Goal: Communication & Community: Answer question/provide support

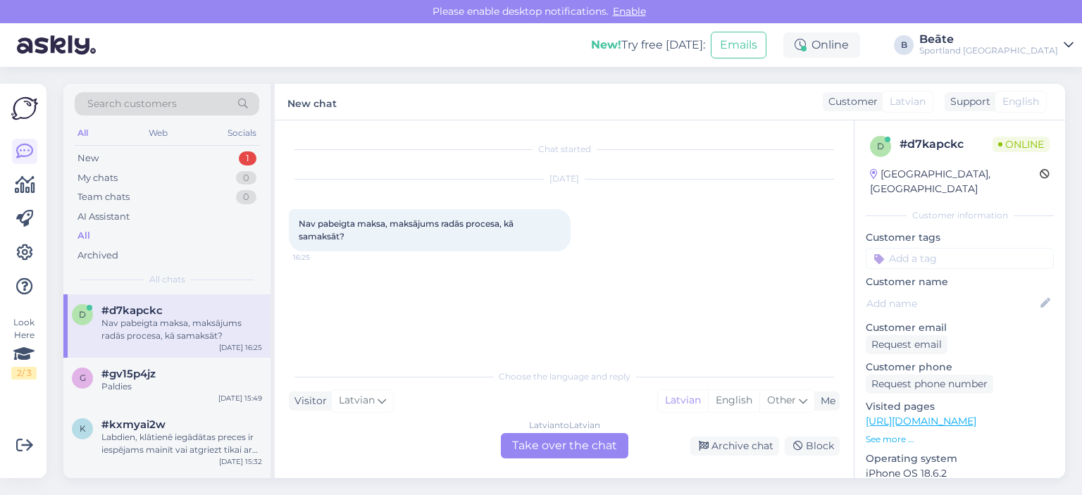
click at [557, 456] on div "Latvian to Latvian Take over the chat" at bounding box center [565, 445] width 128 height 25
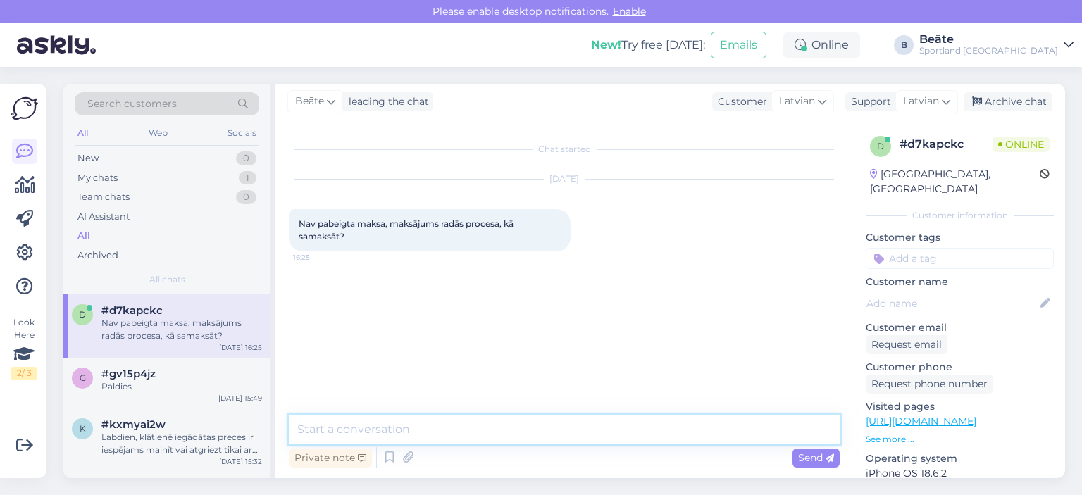
click at [557, 440] on textarea at bounding box center [564, 430] width 551 height 30
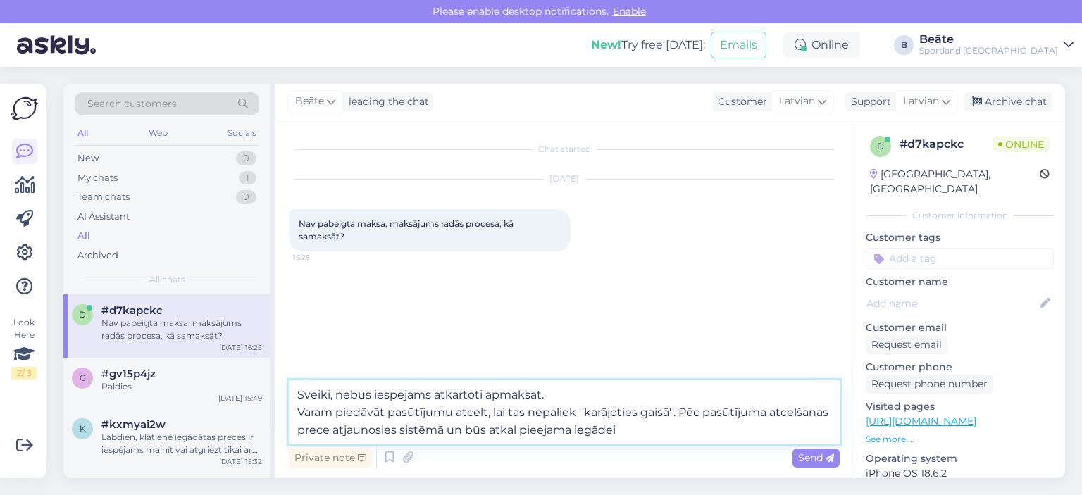
type textarea "Sveiki, nebūs iespējams atkārtoti apmaksāt. Varam piedāvāt pasūtījumu atcelt, l…"
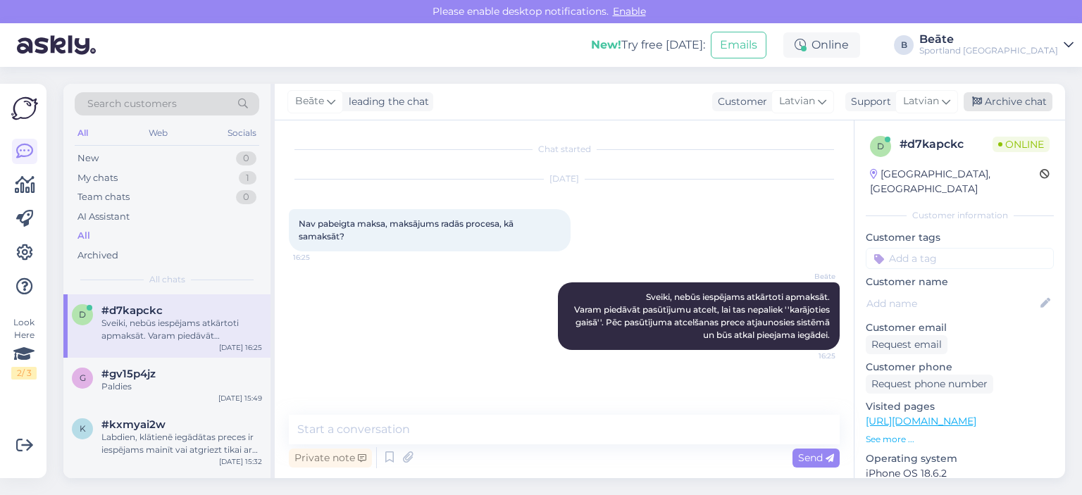
click at [1023, 106] on div "Archive chat" at bounding box center [1008, 101] width 89 height 19
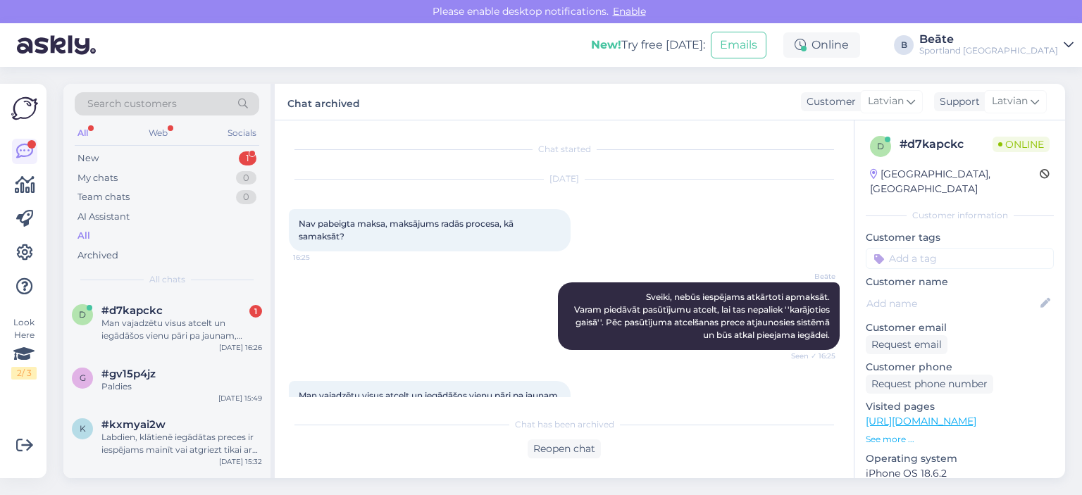
scroll to position [54, 0]
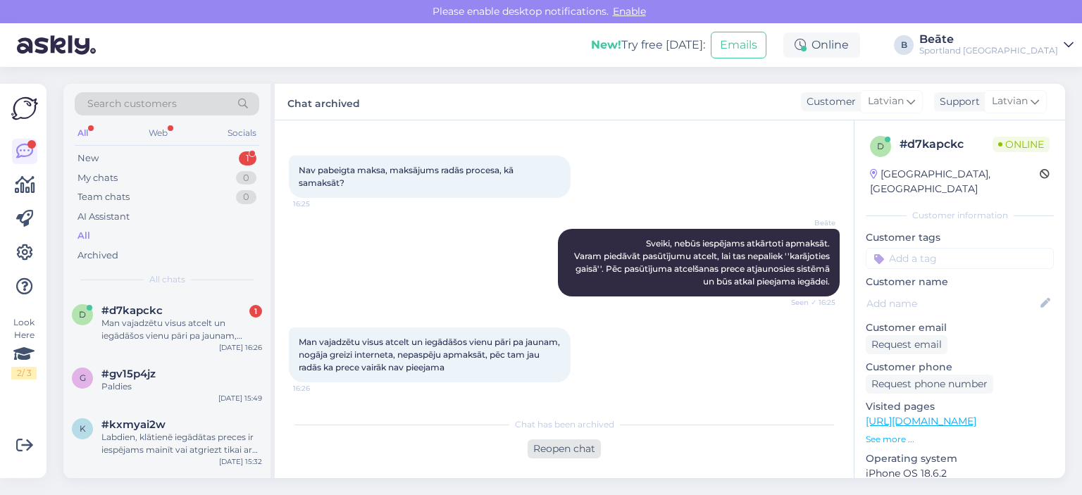
click at [581, 445] on div "Reopen chat" at bounding box center [564, 449] width 73 height 19
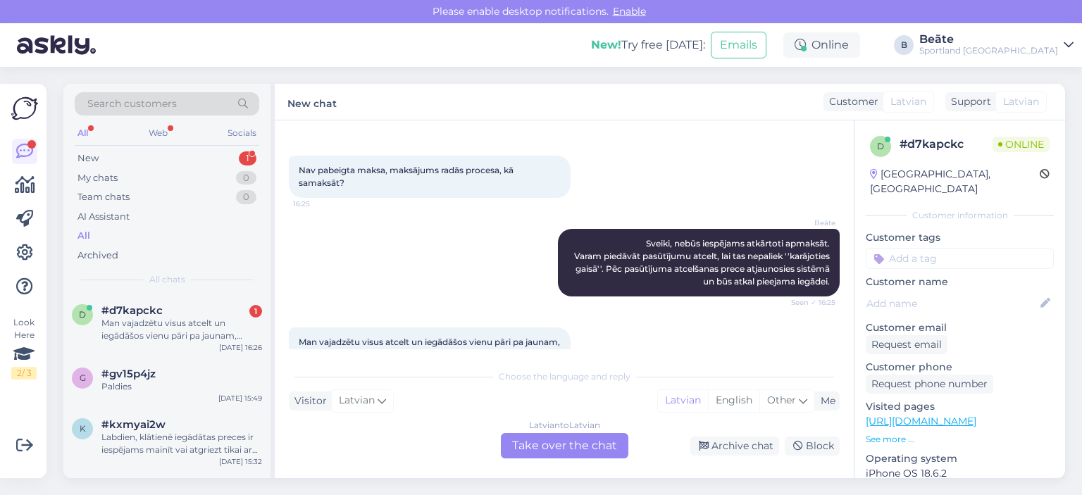
click at [578, 448] on div "Latvian to Latvian Take over the chat" at bounding box center [565, 445] width 128 height 25
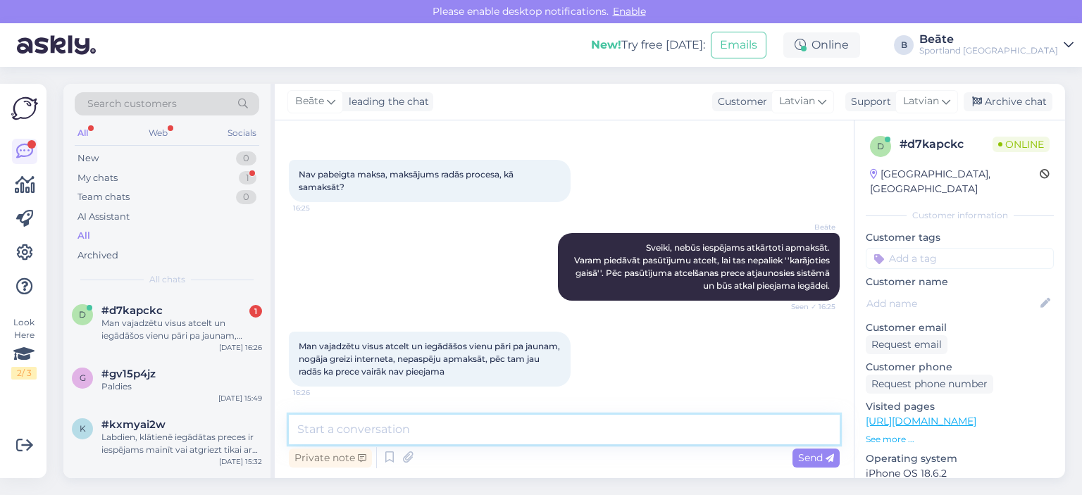
click at [550, 431] on textarea at bounding box center [564, 430] width 551 height 30
type textarea "D"
type textarea "N"
type textarea "J"
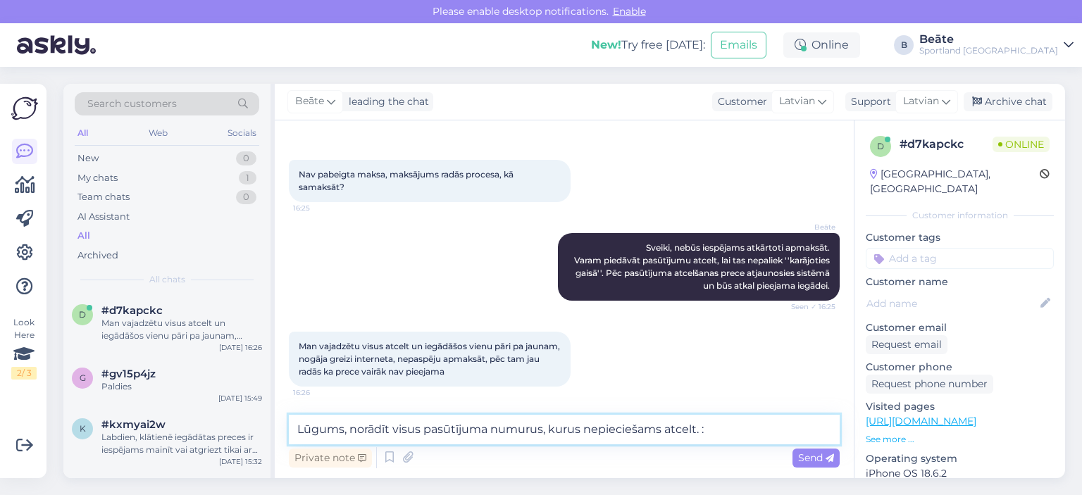
type textarea "Lūgums, norādīt visus pasūtījuma numurus, kurus nepieciešams atcelt."
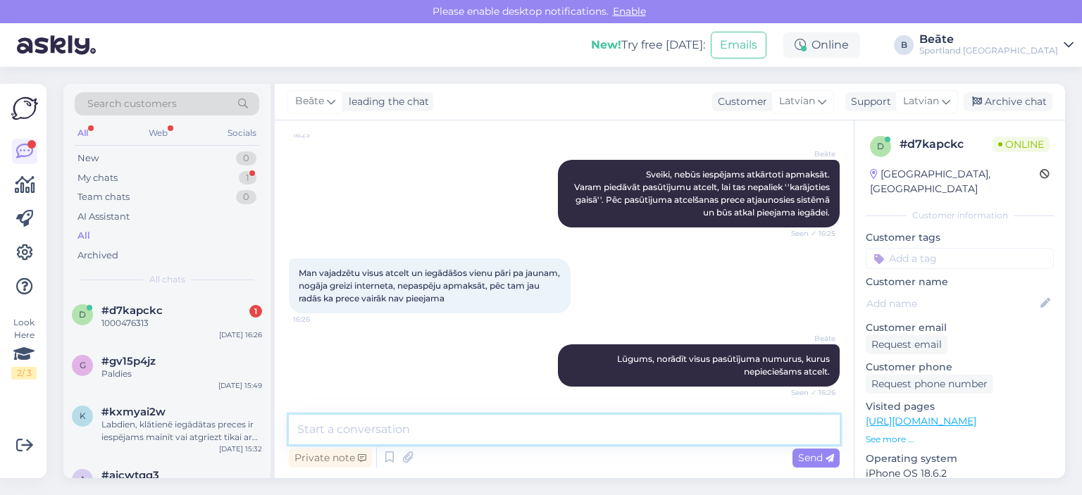
scroll to position [183, 0]
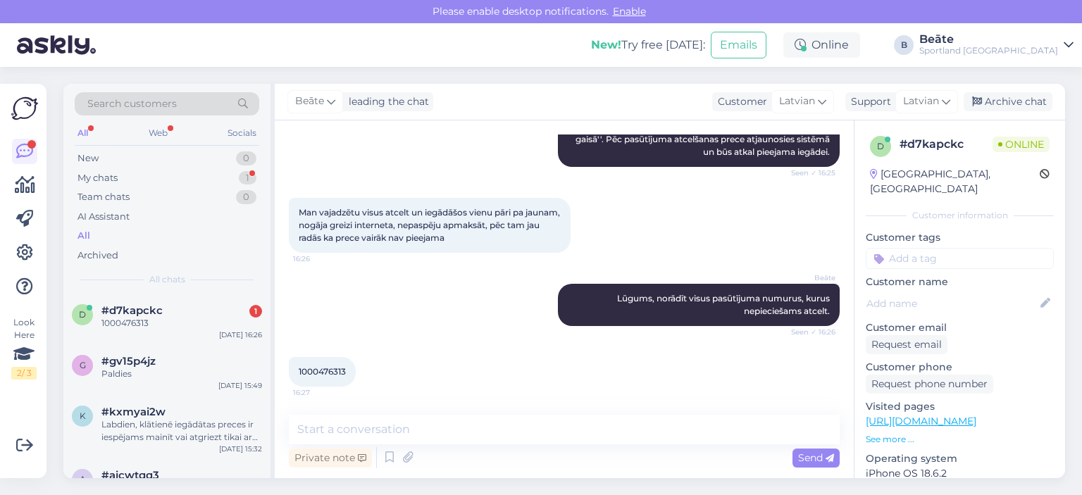
click at [328, 373] on span "1000476313" at bounding box center [322, 371] width 47 height 11
copy div "1000476313 16:27"
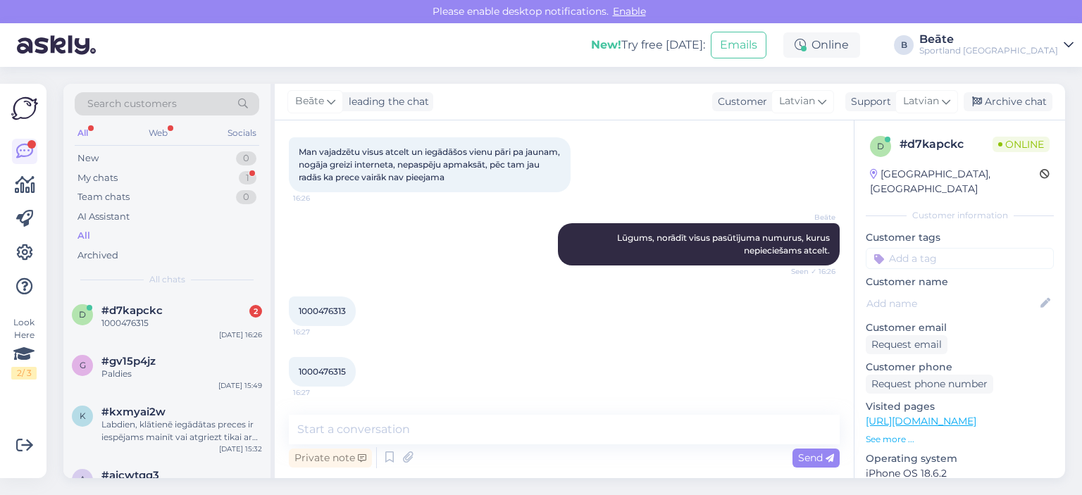
click at [325, 373] on span "1000476315" at bounding box center [322, 371] width 47 height 11
copy div "1000476315 16:27"
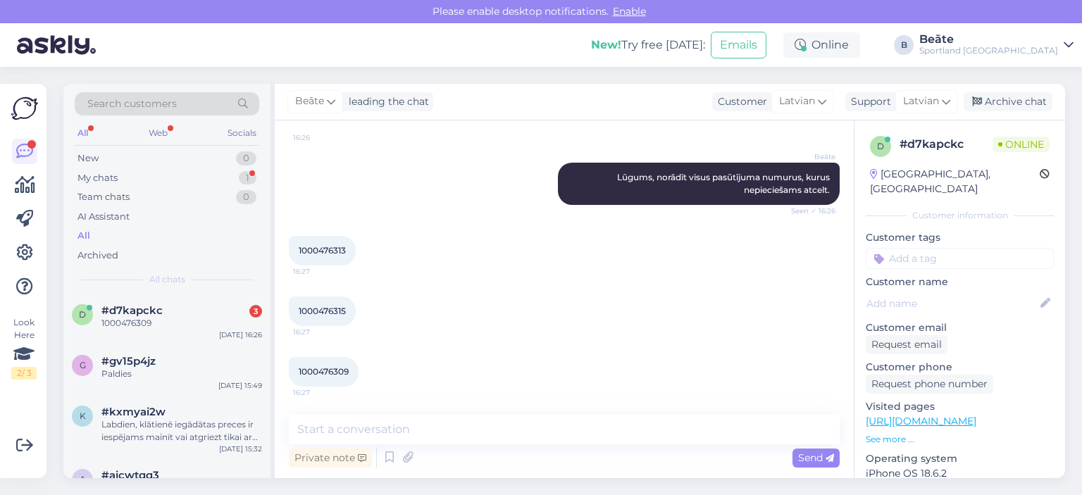
click at [316, 368] on span "1000476309" at bounding box center [324, 371] width 50 height 11
copy div "1000476309 16:27"
click at [440, 311] on div "1000476315 16:27" at bounding box center [564, 311] width 551 height 61
click at [535, 428] on textarea at bounding box center [564, 430] width 551 height 30
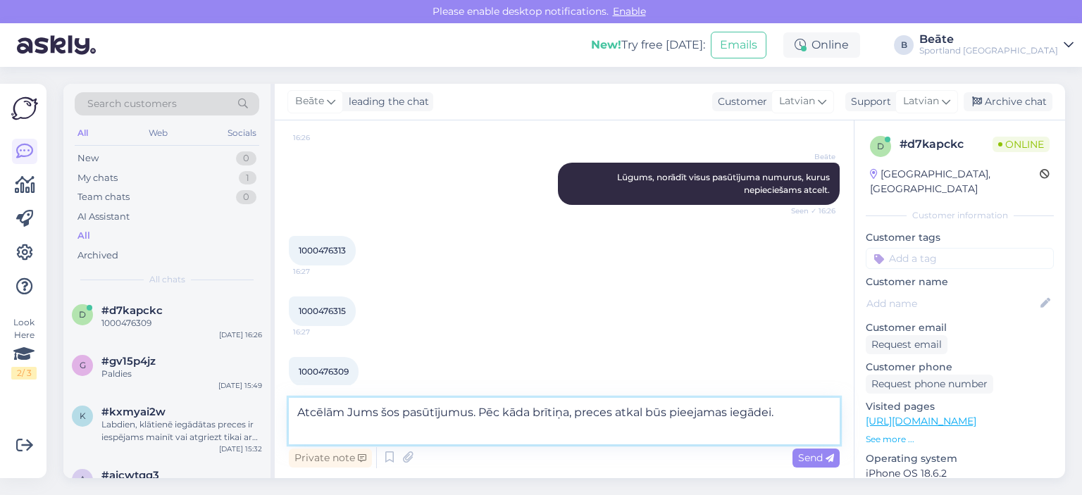
scroll to position [318, 0]
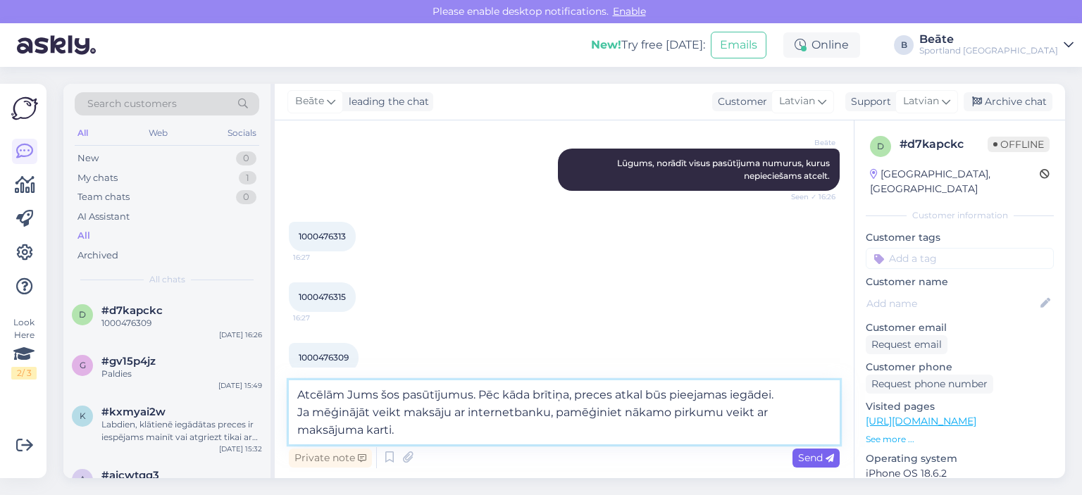
type textarea "Atcēlām Jums šos pasūtījumus. Pēc kāda brītiņa, preces atkal būs pieejamas iegā…"
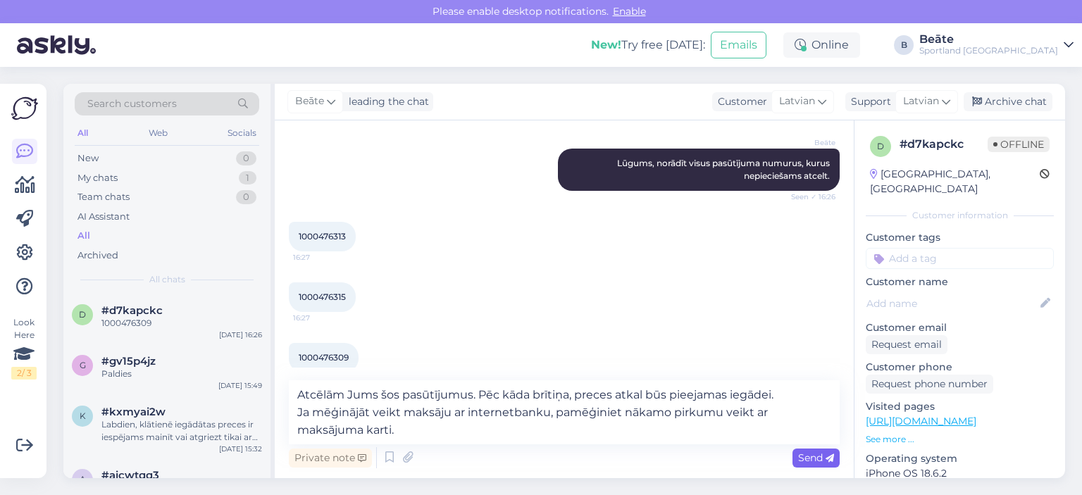
click at [822, 458] on span "Send" at bounding box center [816, 458] width 36 height 13
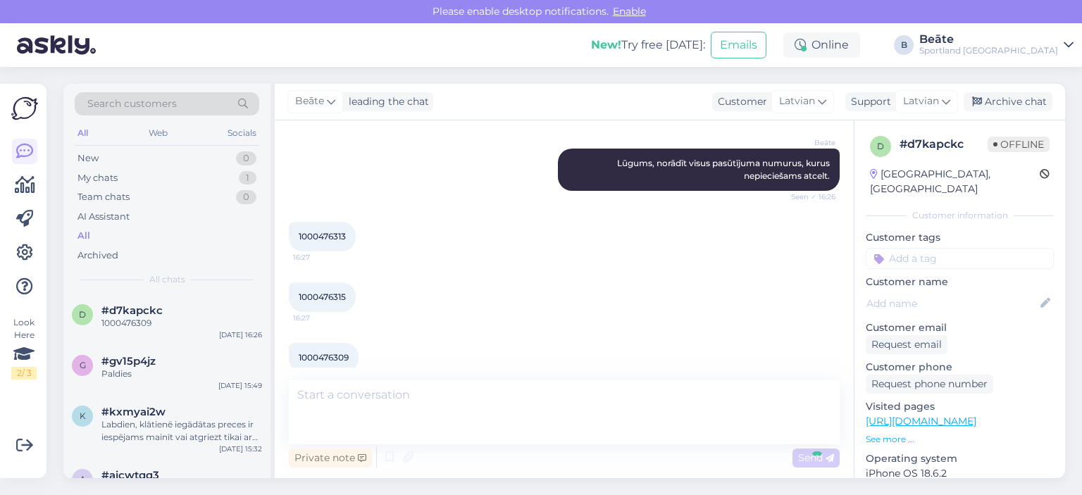
scroll to position [403, 0]
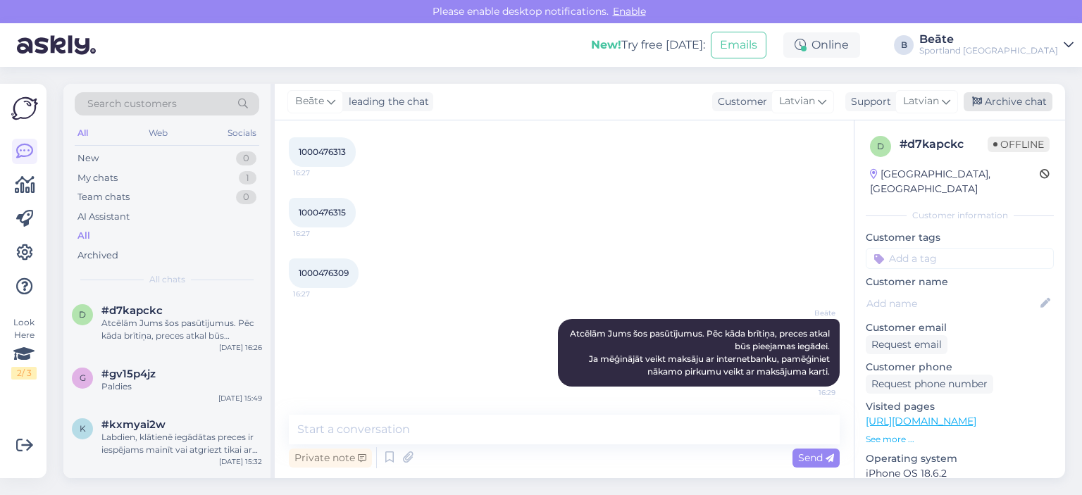
click at [1001, 99] on div "Archive chat" at bounding box center [1008, 101] width 89 height 19
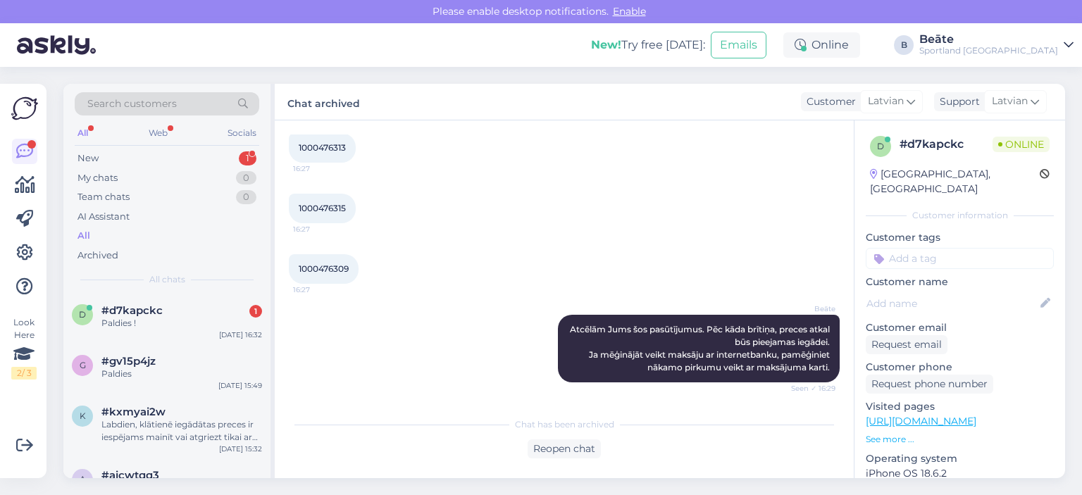
scroll to position [468, 0]
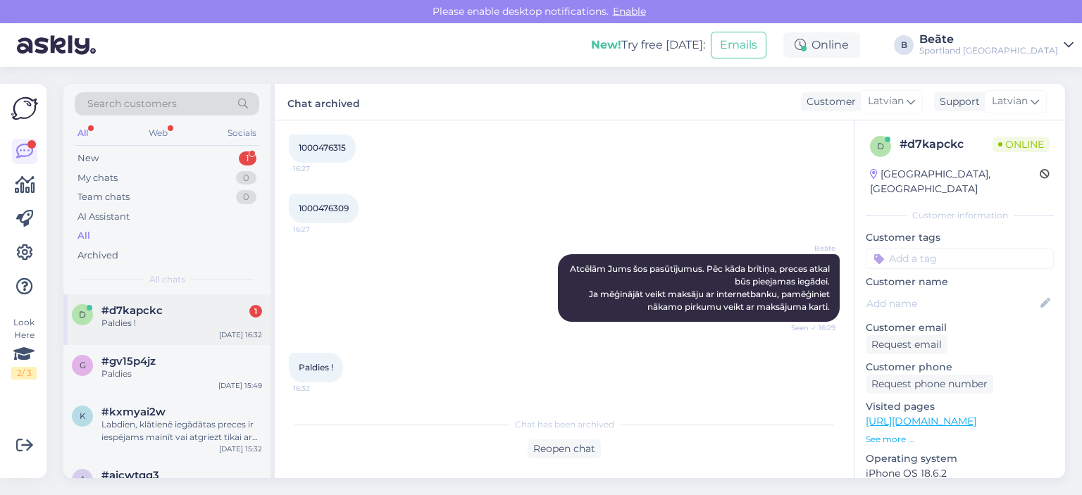
click at [149, 312] on span "#d7kapckc" at bounding box center [131, 310] width 61 height 13
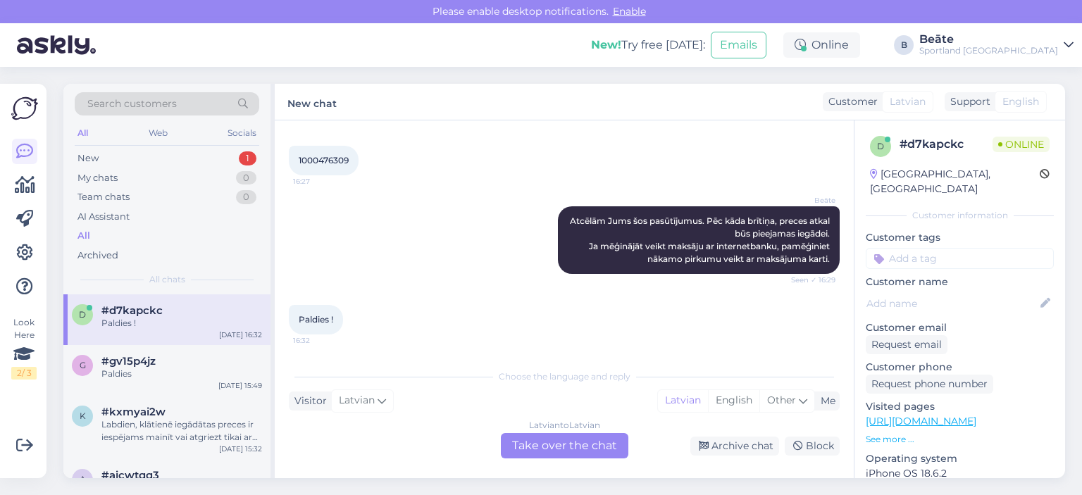
click at [538, 449] on div "Latvian to Latvian Take over the chat" at bounding box center [565, 445] width 128 height 25
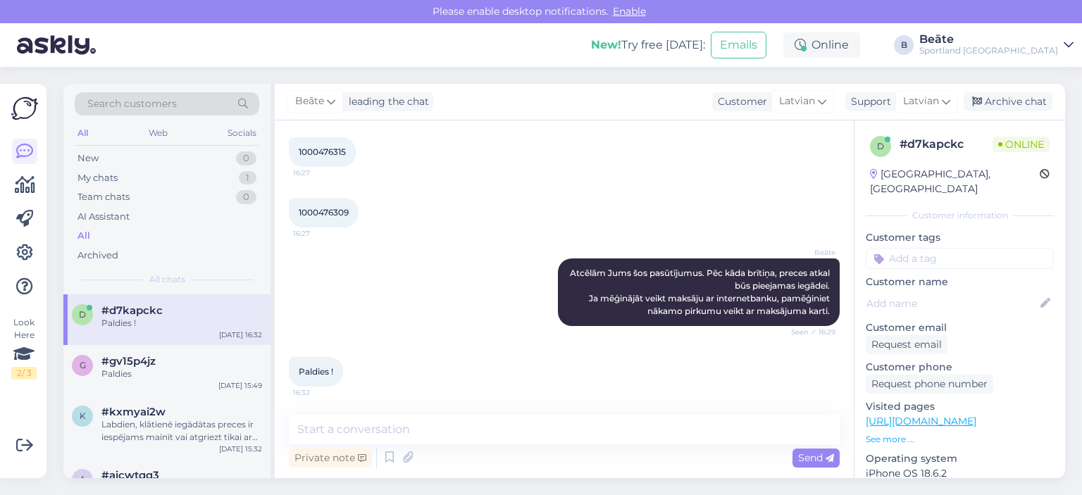
scroll to position [464, 0]
click at [541, 435] on textarea at bounding box center [564, 430] width 551 height 30
click at [1018, 101] on div "Archive chat" at bounding box center [1008, 101] width 89 height 19
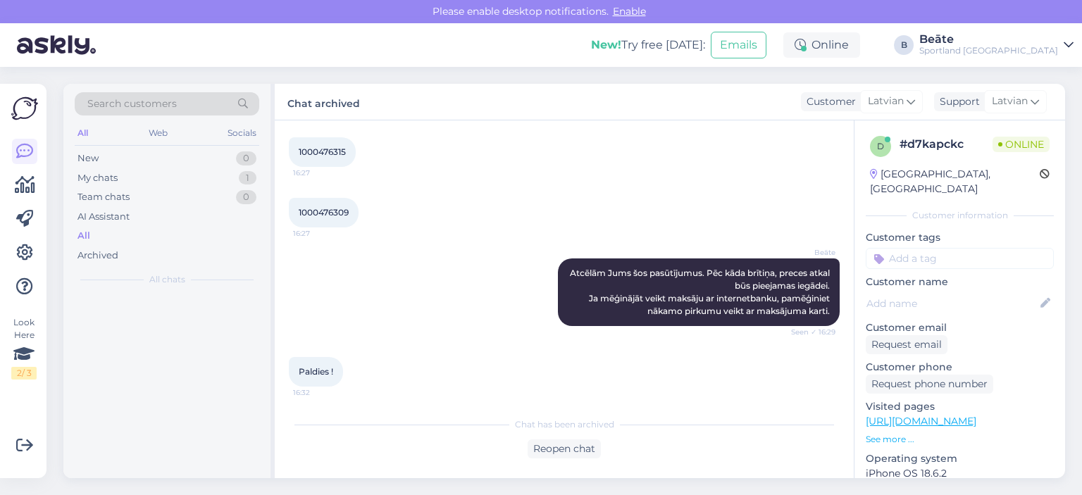
scroll to position [468, 0]
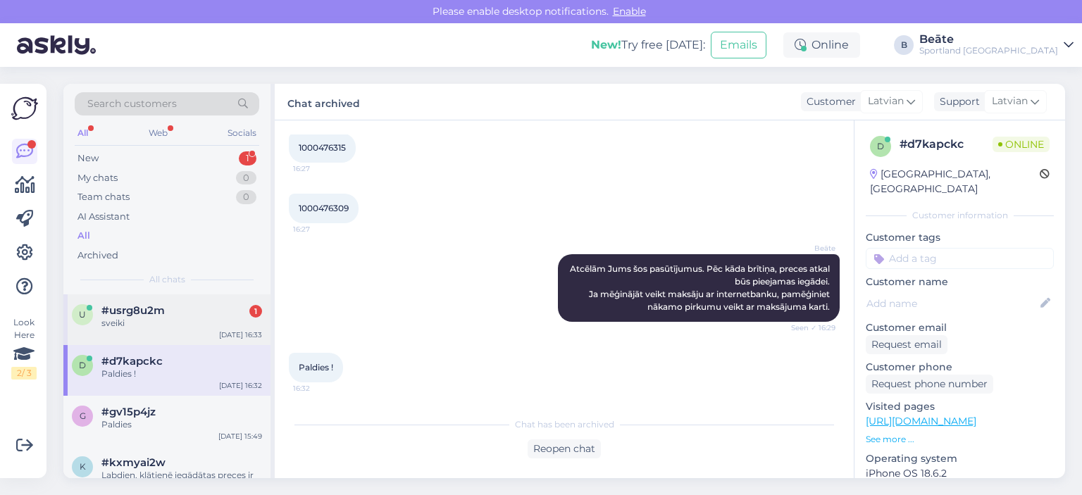
click at [152, 304] on span "#usrg8u2m" at bounding box center [132, 310] width 63 height 13
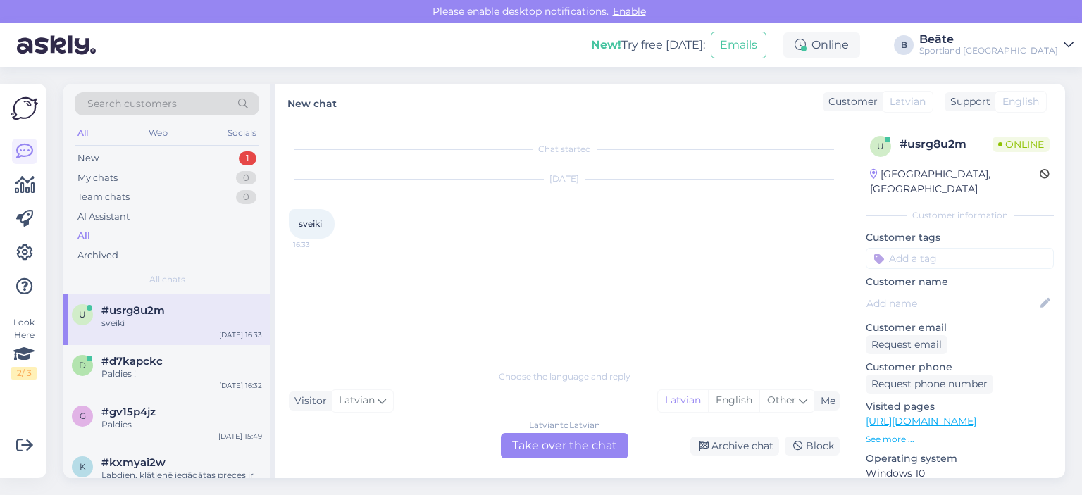
click at [609, 449] on div "Latvian to Latvian Take over the chat" at bounding box center [565, 445] width 128 height 25
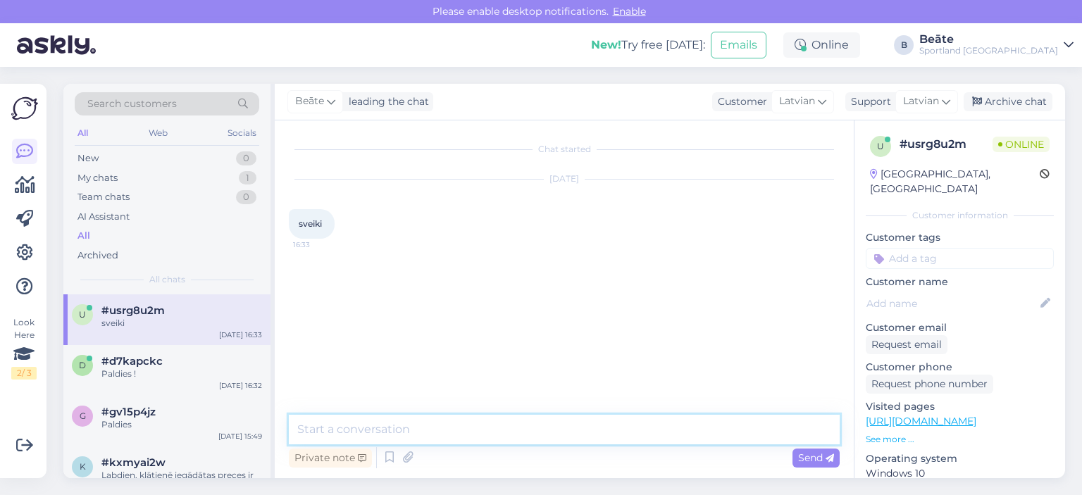
click at [583, 438] on textarea at bounding box center [564, 430] width 551 height 30
type textarea "Labdien, kā varam Jums palīdzēt?"
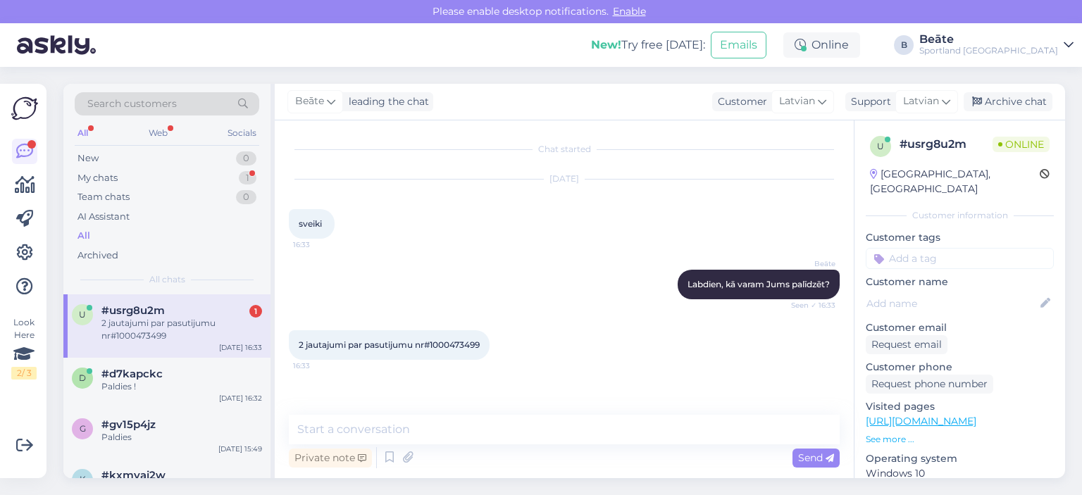
click at [464, 345] on span "2 jautajumi par pasutijumu nr#1000473499" at bounding box center [389, 345] width 181 height 11
copy div "1000473499 16:33"
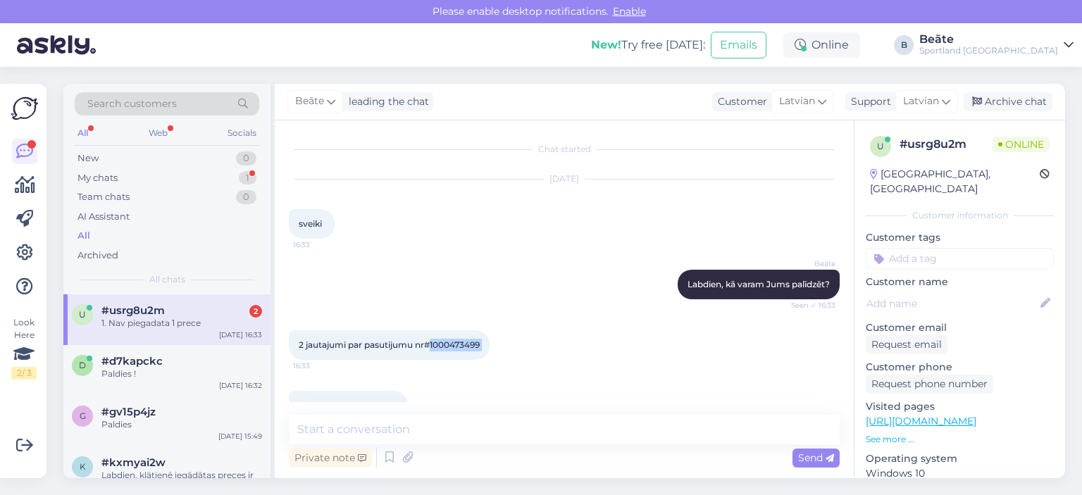
scroll to position [34, 0]
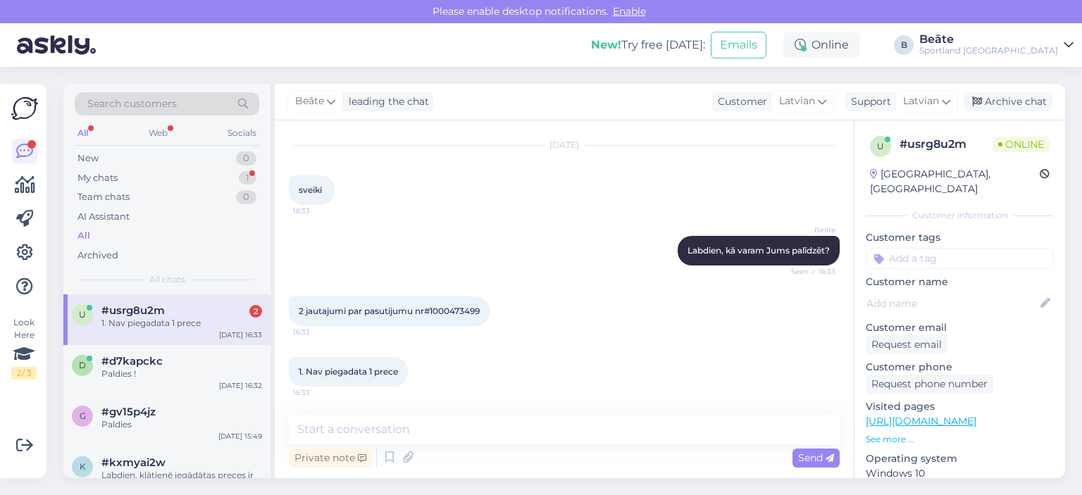
click at [440, 364] on div "1. Nav piegadata 1 prece 16:33" at bounding box center [564, 372] width 551 height 61
click at [441, 423] on textarea at bounding box center [564, 430] width 551 height 30
click at [487, 433] on textarea at bounding box center [564, 430] width 551 height 30
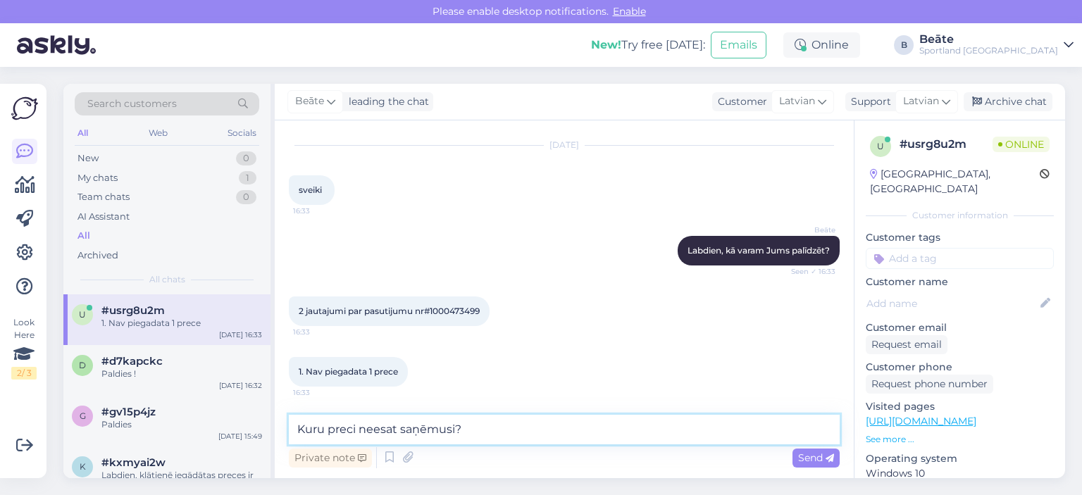
type textarea "Kuru preci neesat saņēmusi?"
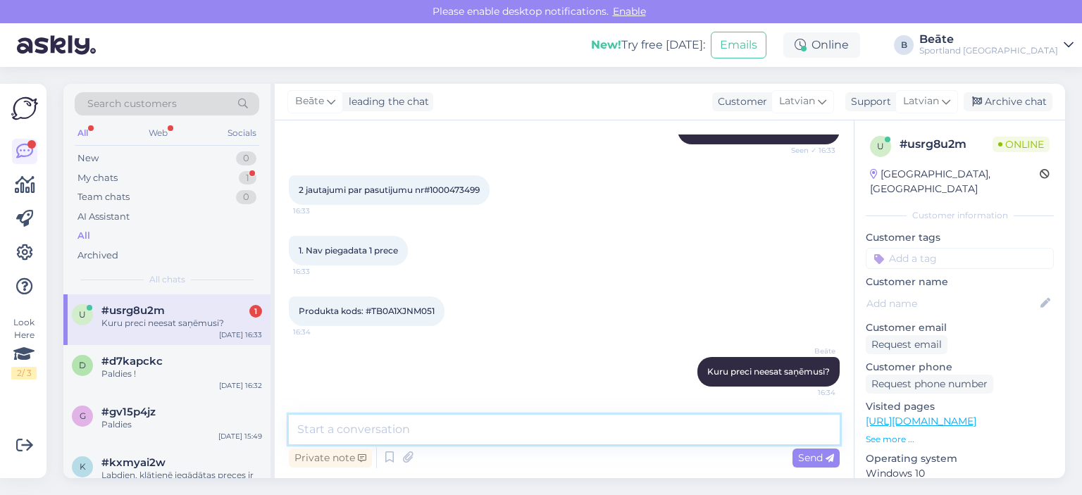
scroll to position [216, 0]
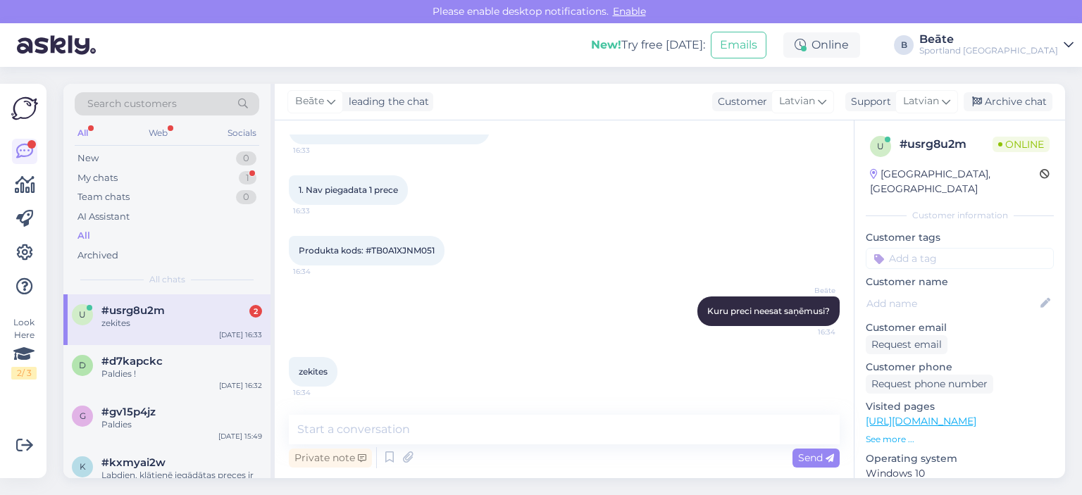
click at [409, 249] on span "Produkta kods: #TB0A1XJNM051" at bounding box center [367, 250] width 136 height 11
copy div "TB0A1XJNM051 16:34"
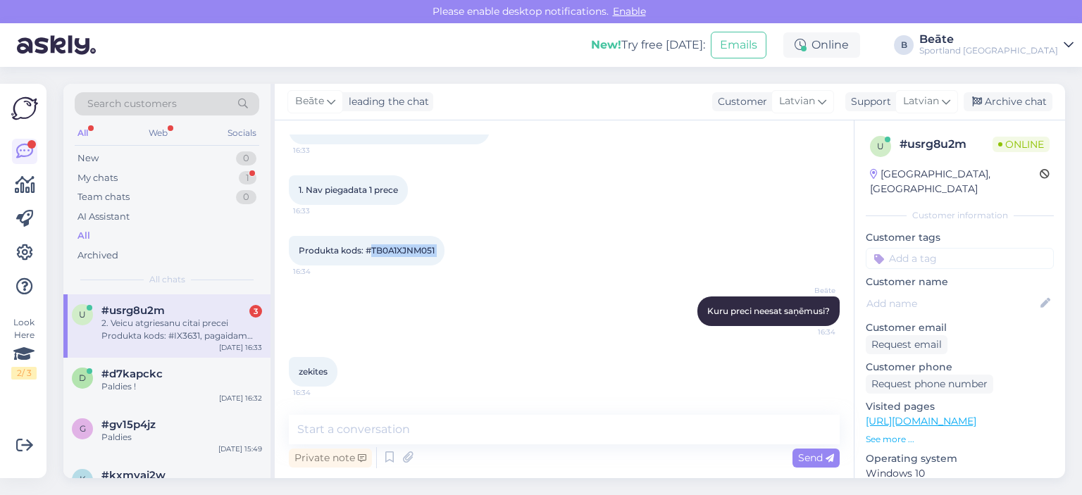
scroll to position [302, 0]
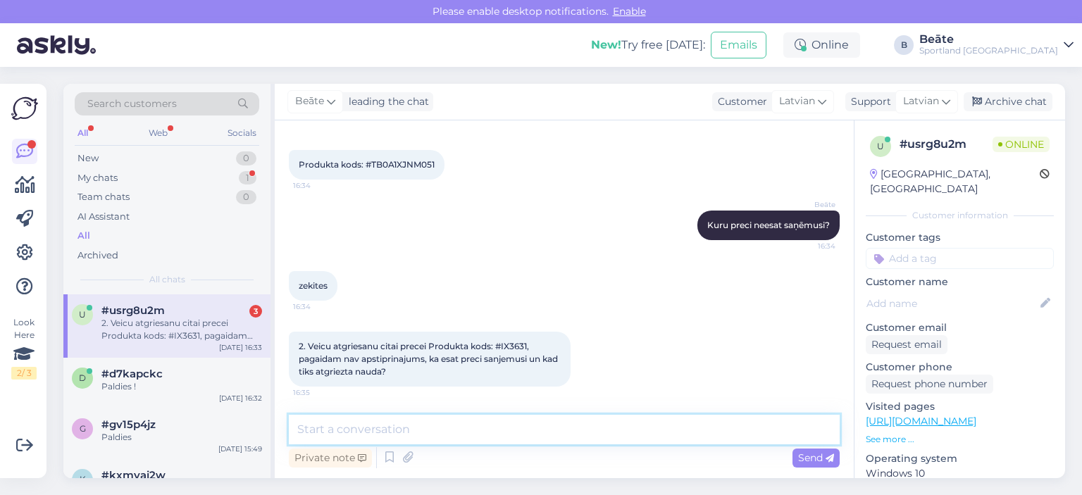
click at [403, 427] on textarea at bounding box center [564, 430] width 551 height 30
paste textarea "TIMBERLAND 3-PACK STRATHAM CORE ANKLET SOCKS FOR WOMEN"
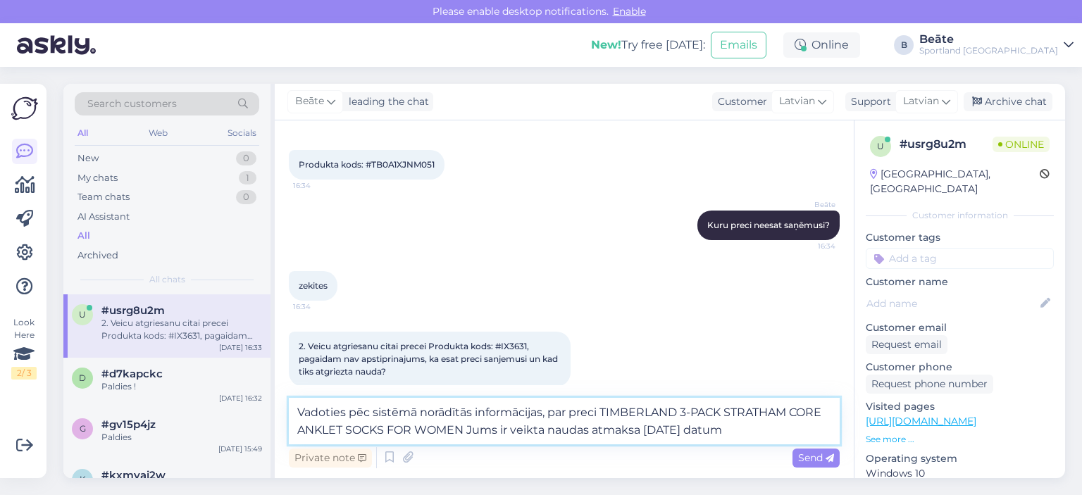
click at [764, 425] on textarea "Vadoties pēc sistēmā norādītās informācijas, par preci TIMBERLAND 3-PACK STRATH…" at bounding box center [564, 421] width 551 height 46
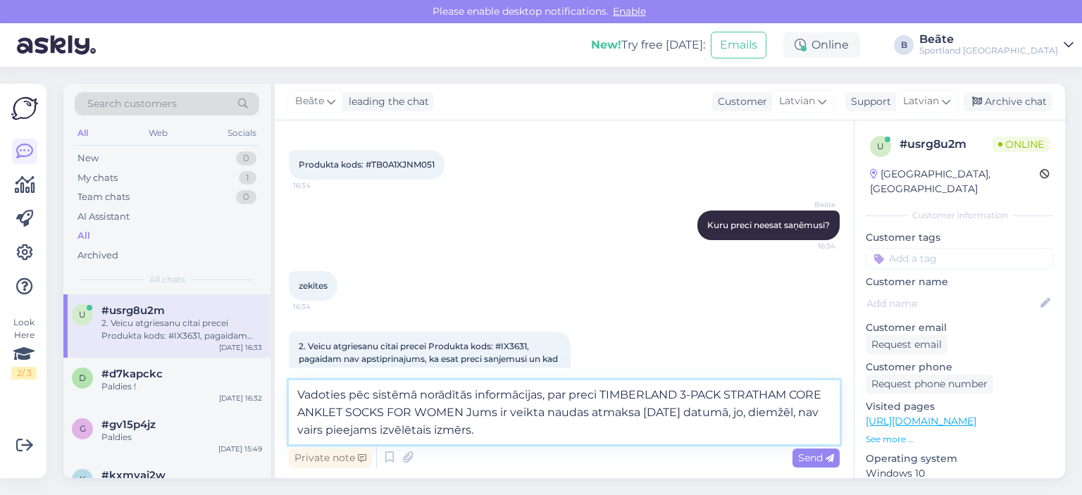
scroll to position [335, 0]
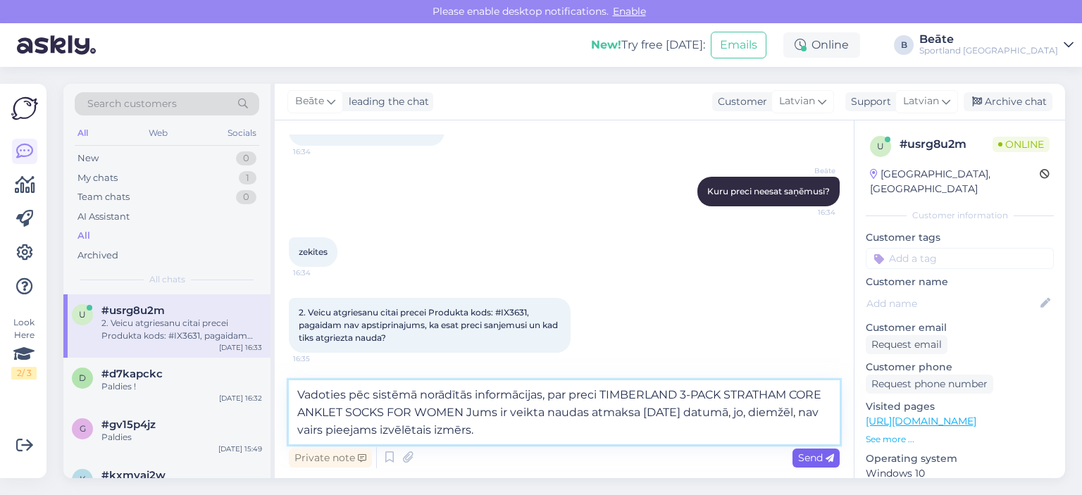
type textarea "Vadoties pēc sistēmā norādītās informācijas, par preci TIMBERLAND 3-PACK STRATH…"
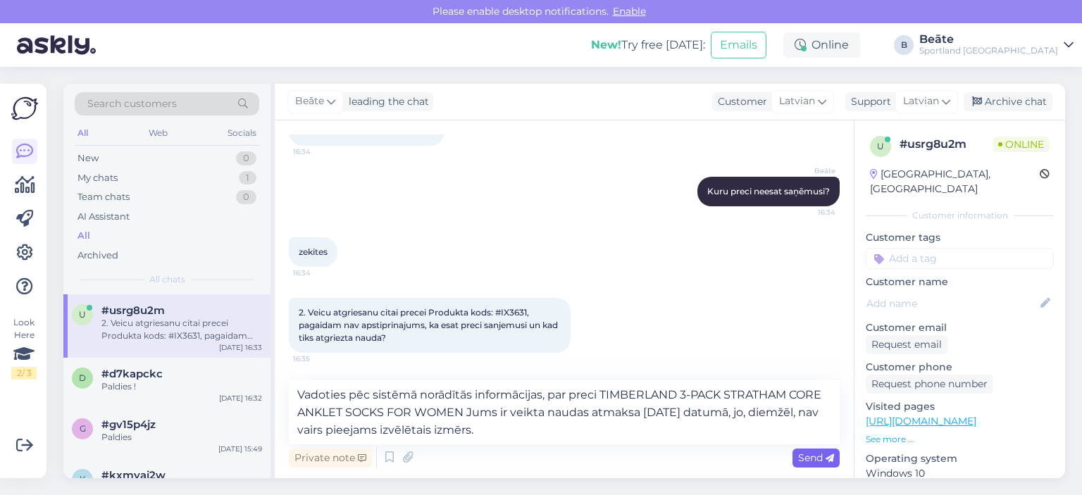
click at [807, 453] on span "Send" at bounding box center [816, 458] width 36 height 13
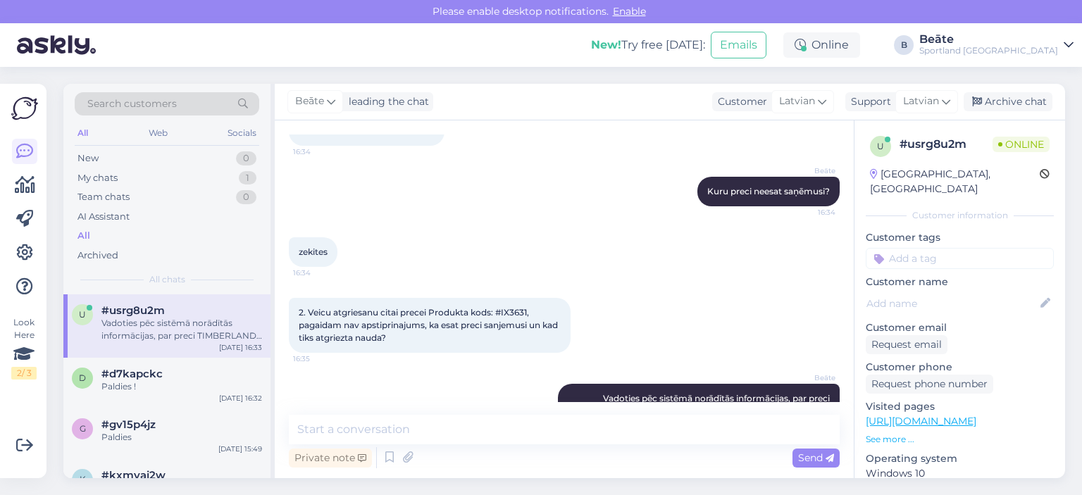
scroll to position [400, 0]
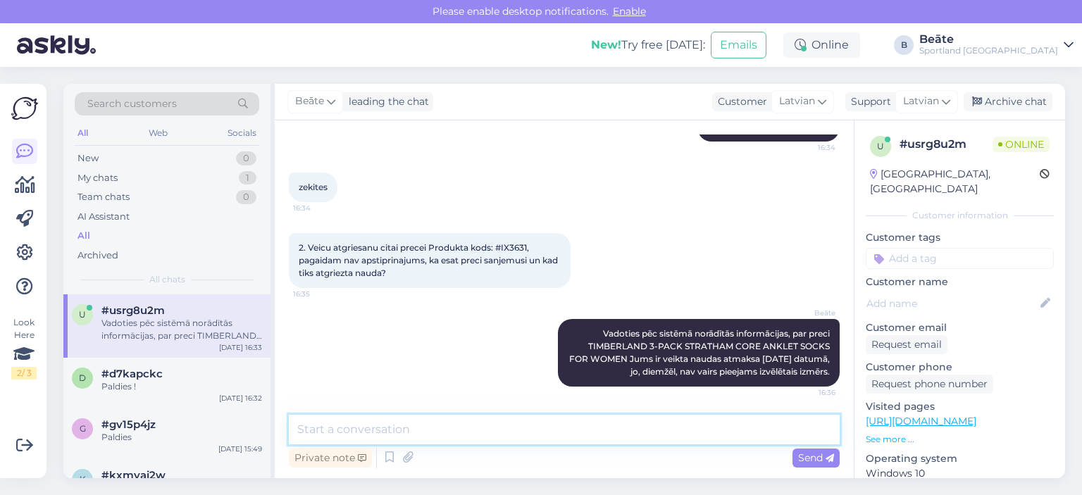
click at [496, 430] on textarea at bounding box center [564, 430] width 551 height 30
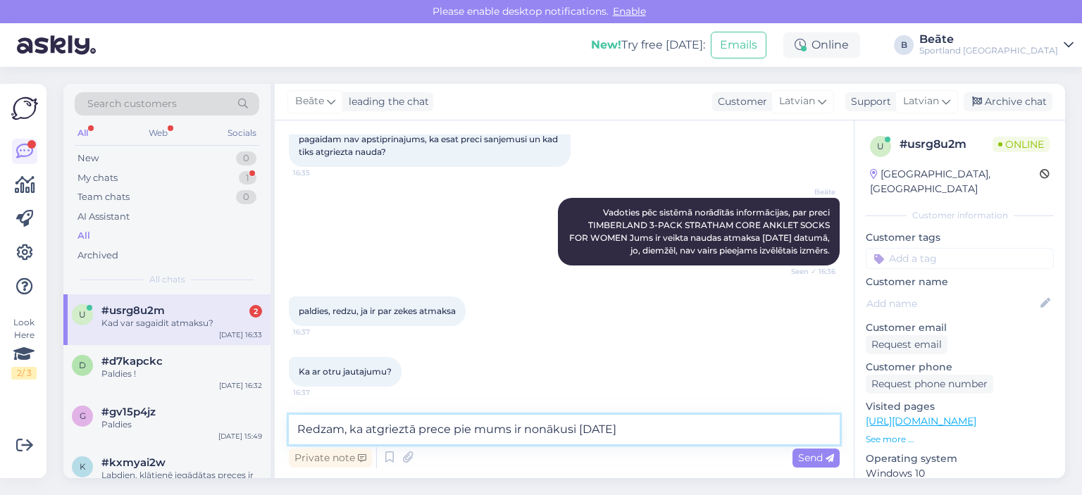
scroll to position [582, 0]
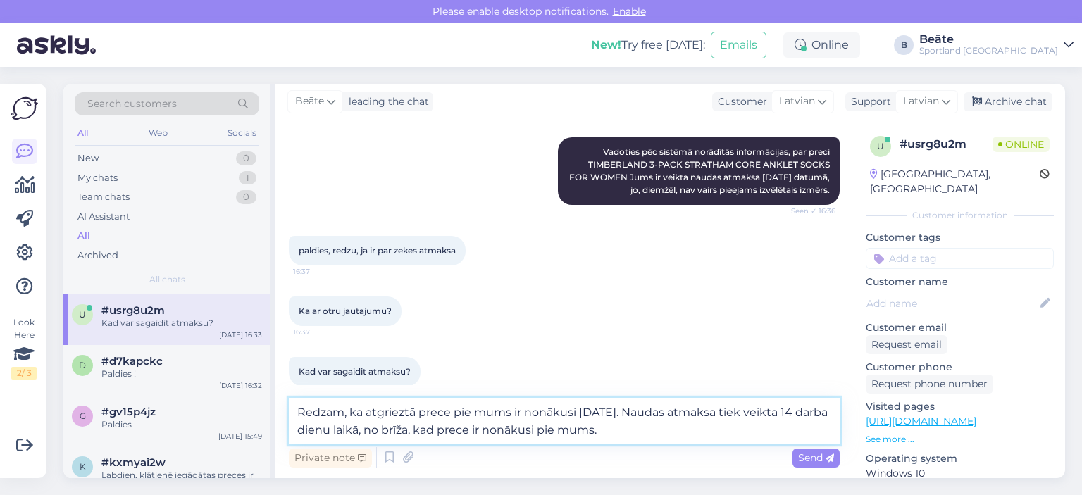
type textarea "Redzam, ka atgrieztā prece pie mums ir nonākusi [DATE]. Naudas atmaksa tiek vei…"
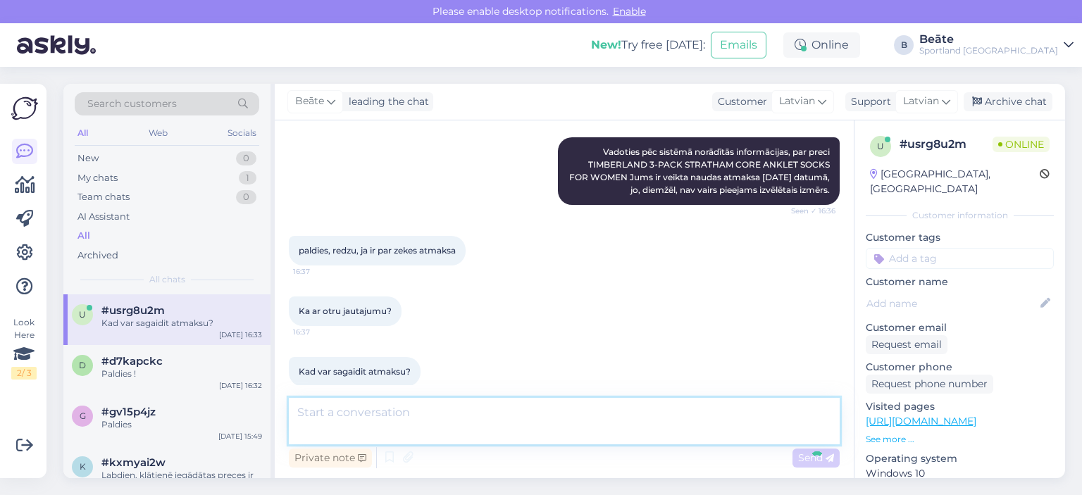
scroll to position [668, 0]
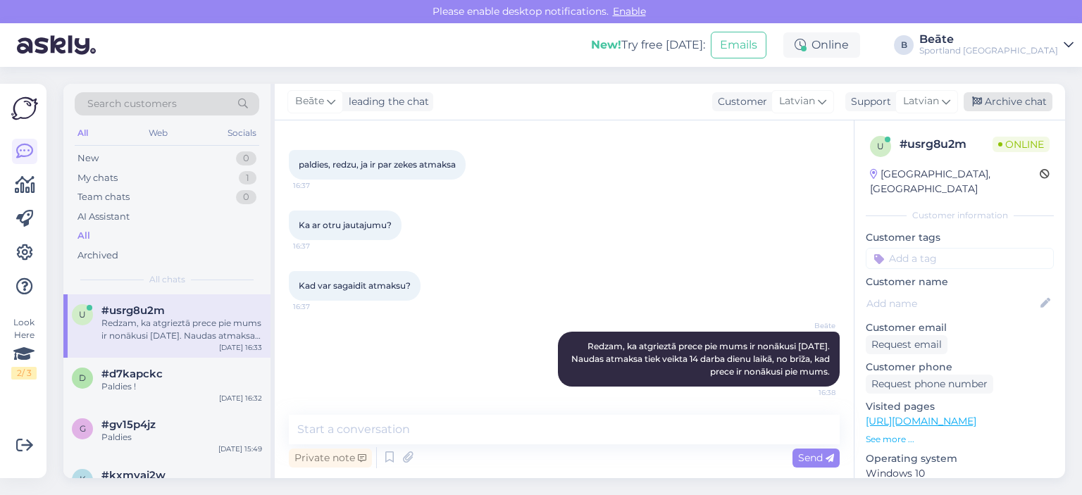
click at [1012, 101] on div "Archive chat" at bounding box center [1008, 101] width 89 height 19
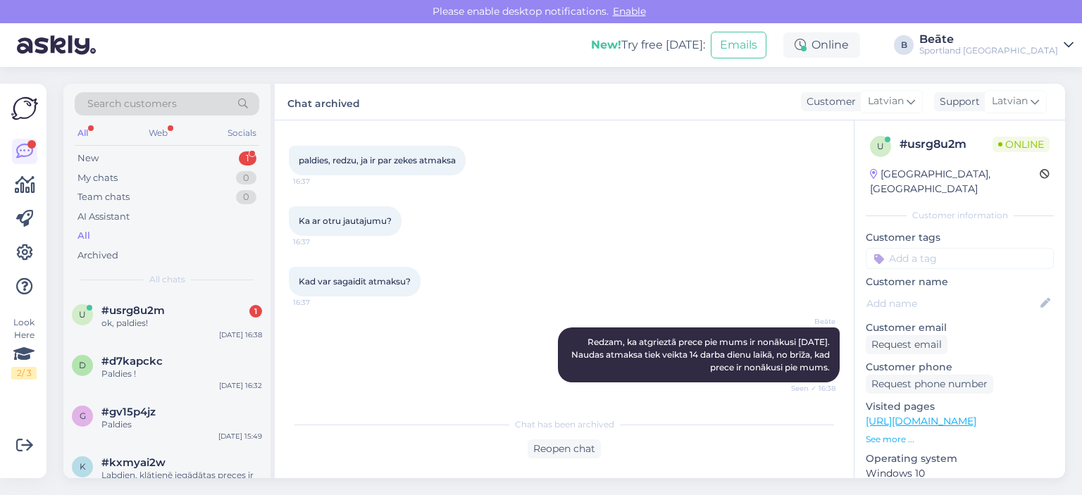
scroll to position [733, 0]
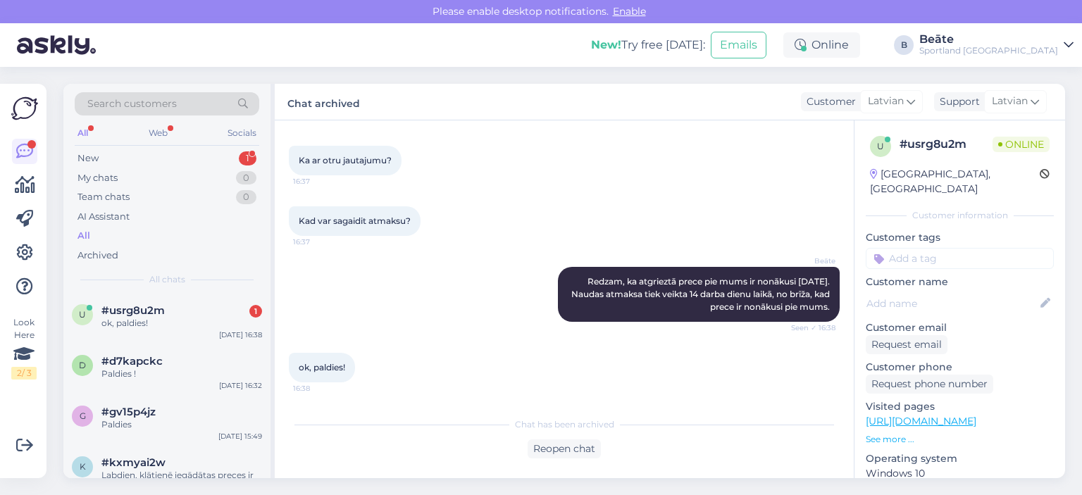
click at [449, 290] on div "[PERSON_NAME] Redzam, ka atgrieztā prece pie mums ir nonākusi [DATE]. Naudas at…" at bounding box center [564, 295] width 551 height 86
click at [547, 442] on div "Reopen chat" at bounding box center [564, 449] width 73 height 19
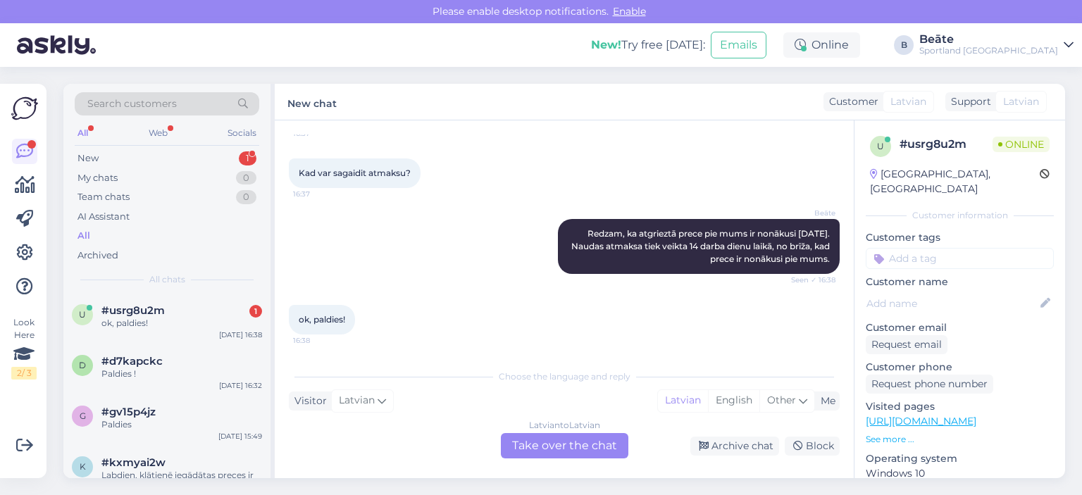
click at [576, 437] on div "Latvian to Latvian Take over the chat" at bounding box center [565, 445] width 128 height 25
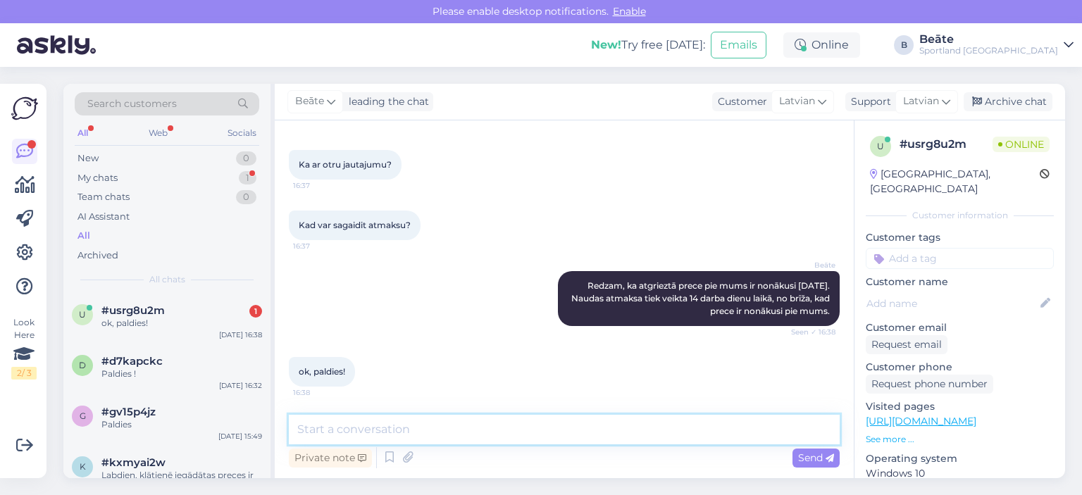
click at [569, 428] on textarea at bounding box center [564, 430] width 551 height 30
type textarea "Jauku Jums dienu! :)"
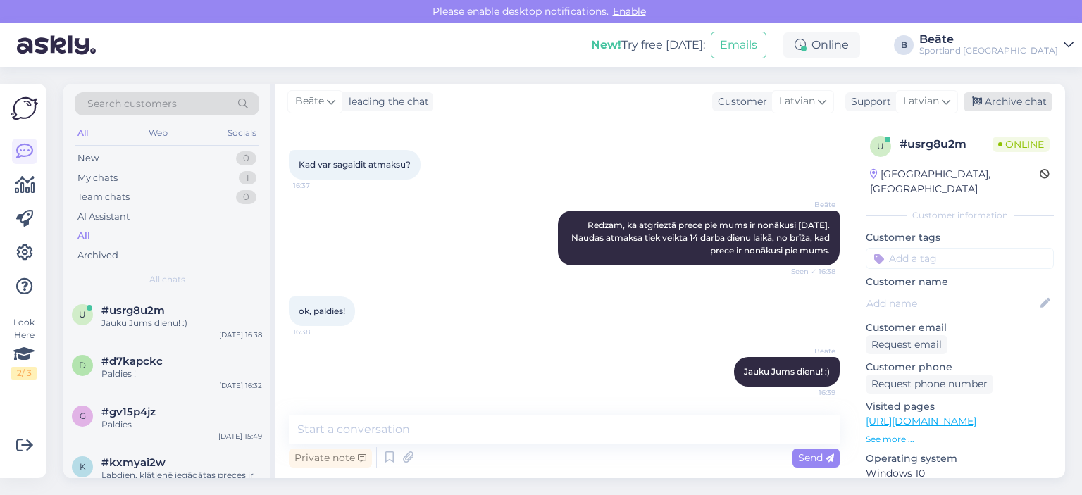
click at [984, 96] on div "Archive chat" at bounding box center [1008, 101] width 89 height 19
click at [1023, 104] on div "Archive chat" at bounding box center [1008, 101] width 89 height 19
click at [989, 101] on div "Archive chat" at bounding box center [1008, 101] width 89 height 19
